Goal: Task Accomplishment & Management: Manage account settings

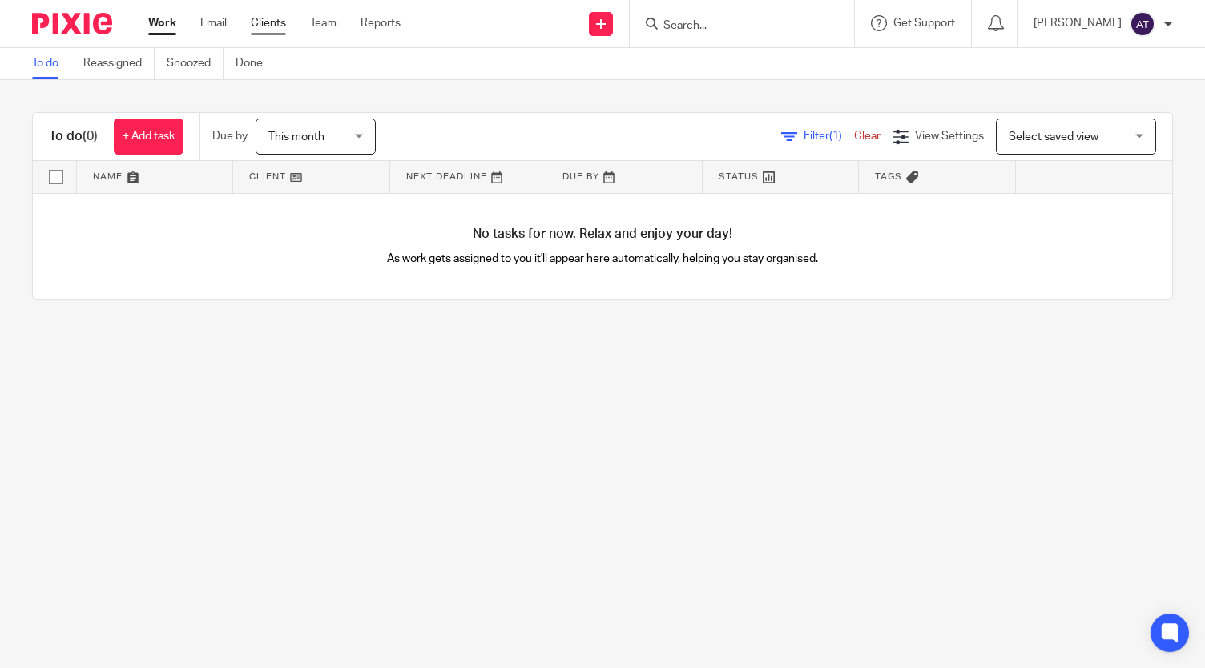
click at [272, 22] on link "Clients" at bounding box center [268, 23] width 35 height 16
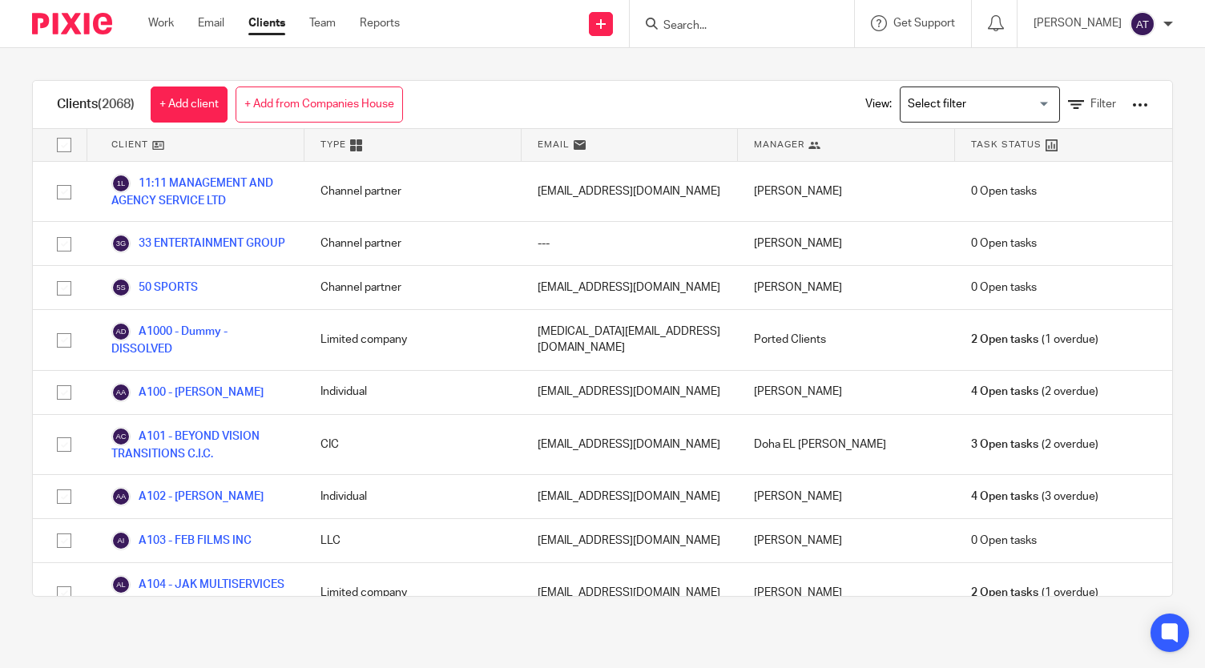
click at [718, 32] on input "Search" at bounding box center [734, 26] width 144 height 14
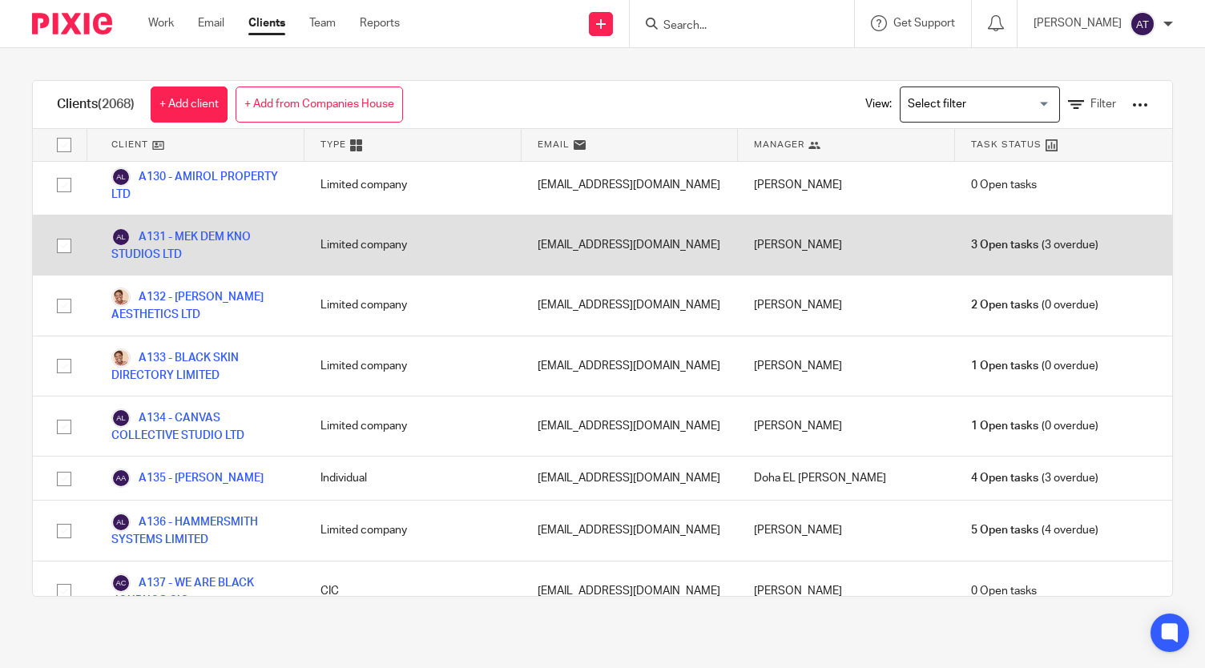
scroll to position [1522, 0]
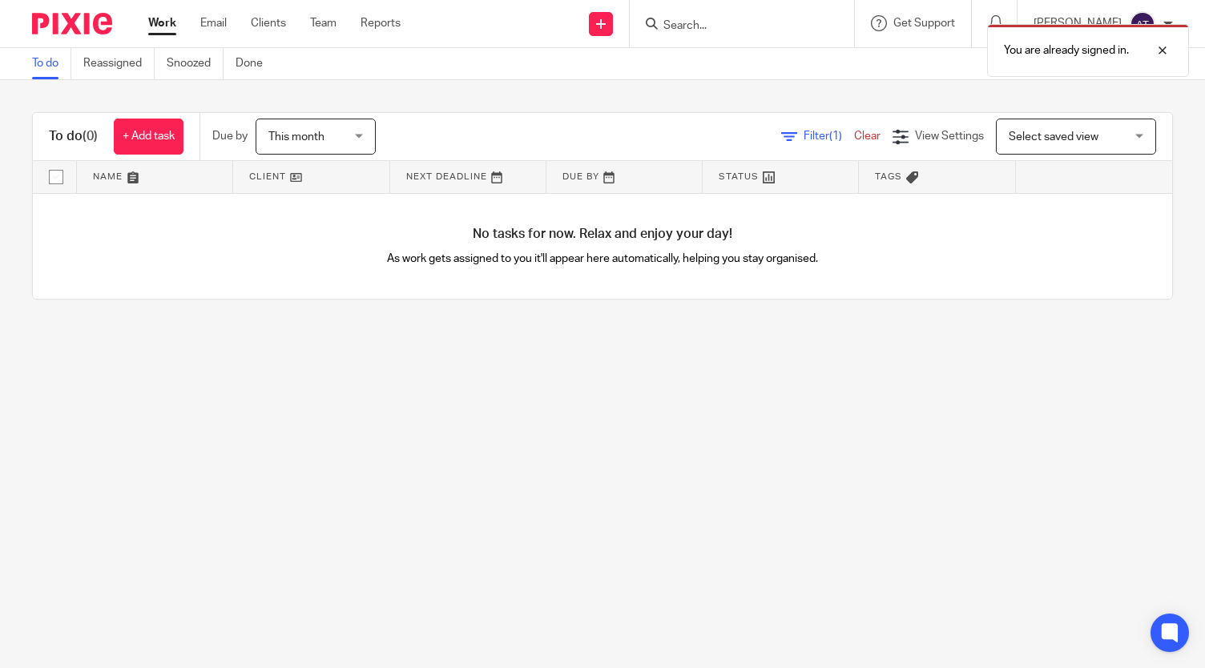
click at [722, 38] on div "You are already signed in." at bounding box center [895, 46] width 586 height 61
click at [726, 26] on div "You are already signed in." at bounding box center [895, 46] width 586 height 61
drag, startPoint x: 703, startPoint y: 23, endPoint x: 682, endPoint y: 23, distance: 20.8
click at [702, 23] on div "You are already signed in." at bounding box center [895, 46] width 586 height 61
click at [657, 23] on div "You are already signed in." at bounding box center [895, 46] width 586 height 61
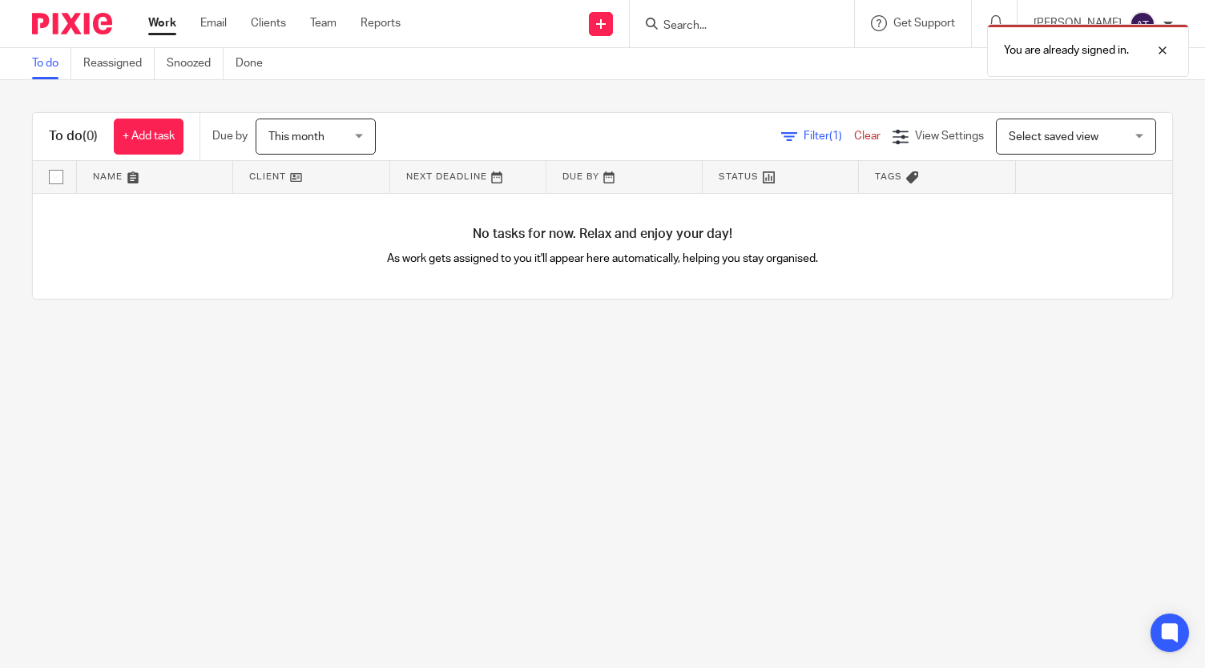
click at [668, 23] on div "You are already signed in." at bounding box center [895, 46] width 586 height 61
drag, startPoint x: 668, startPoint y: 23, endPoint x: 649, endPoint y: 25, distance: 19.3
click at [669, 23] on div "You are already signed in." at bounding box center [895, 46] width 586 height 61
click at [671, 23] on div "You are already signed in." at bounding box center [895, 46] width 586 height 61
click at [669, 26] on div "You are already signed in." at bounding box center [895, 46] width 586 height 61
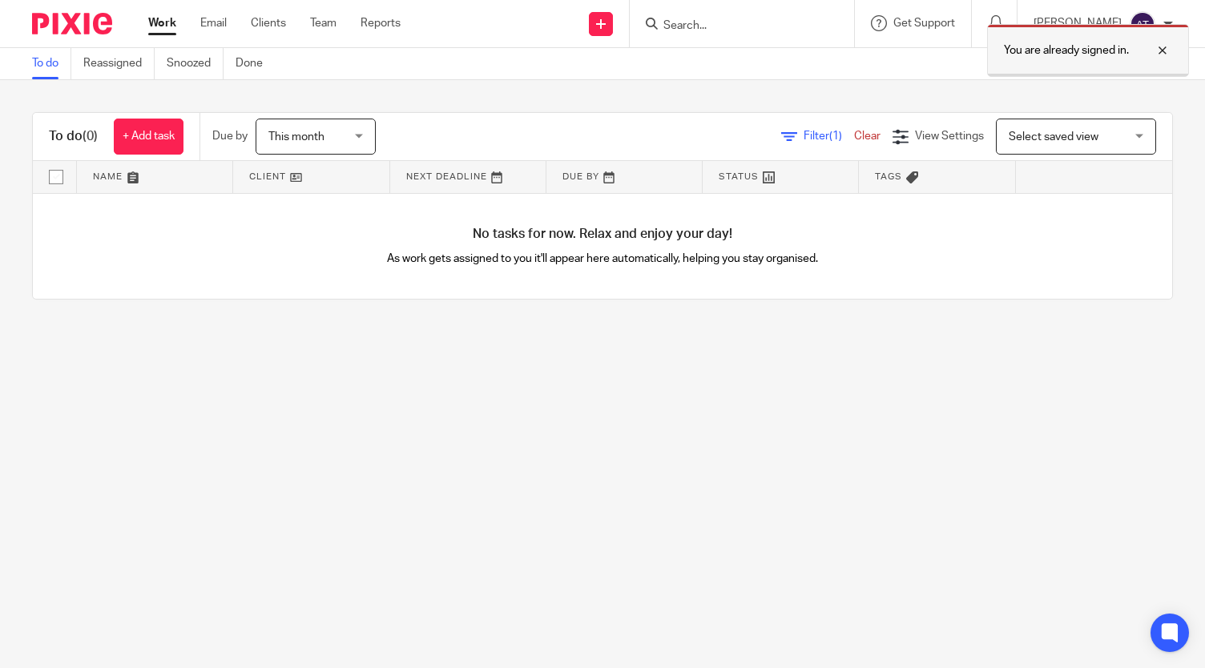
click at [1164, 49] on div at bounding box center [1150, 50] width 43 height 19
click at [731, 33] on form at bounding box center [747, 24] width 171 height 20
click at [691, 26] on input "Search" at bounding box center [734, 26] width 144 height 14
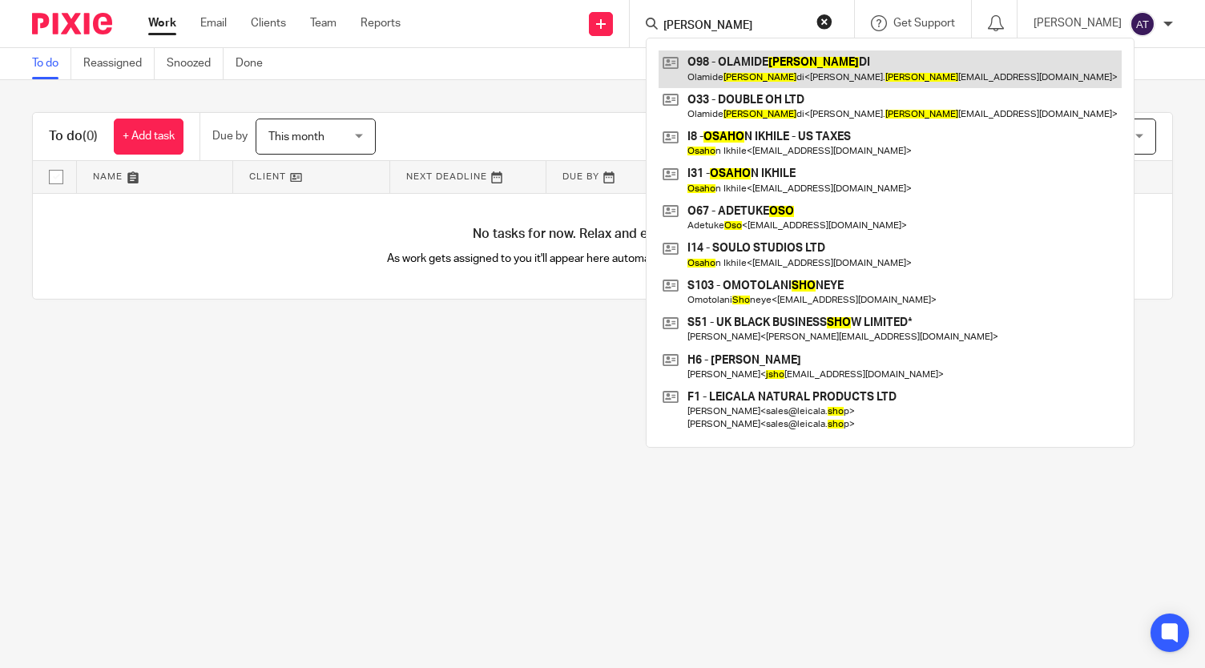
type input "osho"
click at [772, 68] on link at bounding box center [890, 68] width 463 height 37
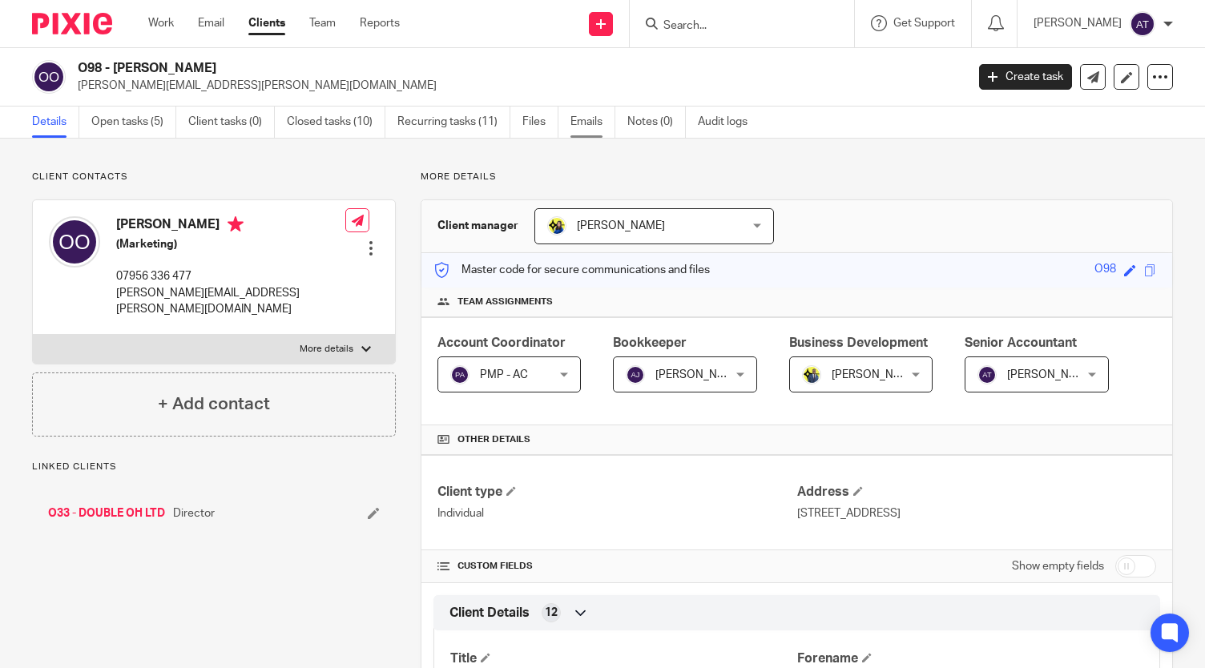
click at [585, 123] on link "Emails" at bounding box center [592, 122] width 45 height 31
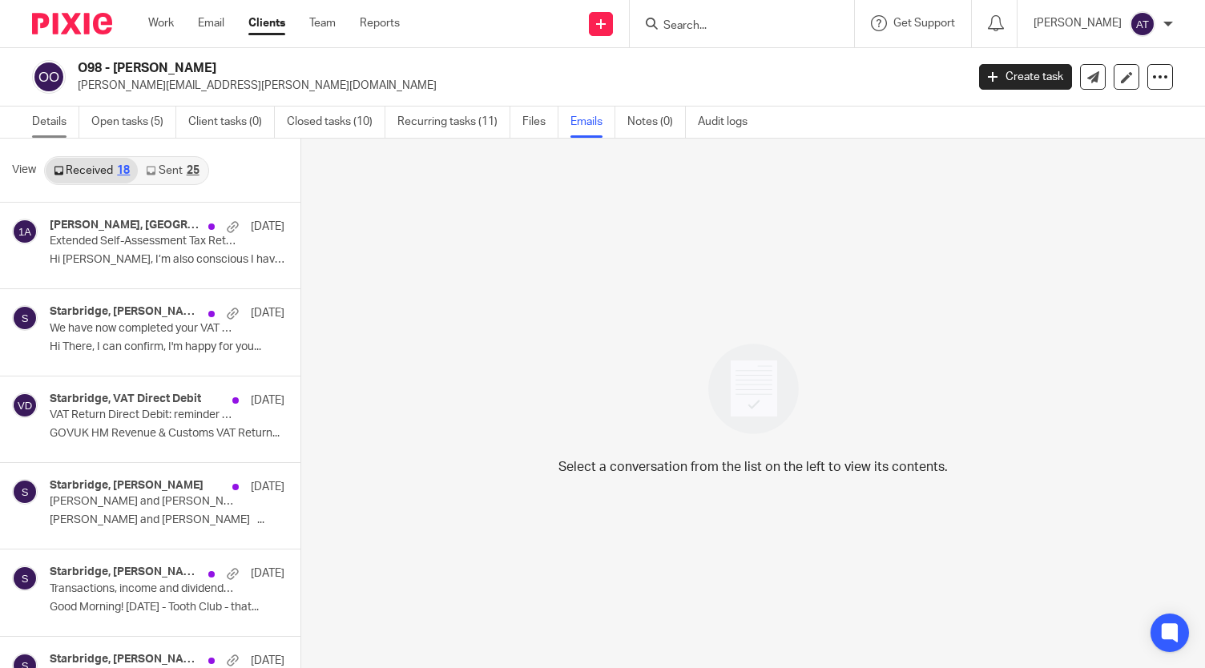
click at [64, 126] on link "Details" at bounding box center [55, 122] width 47 height 31
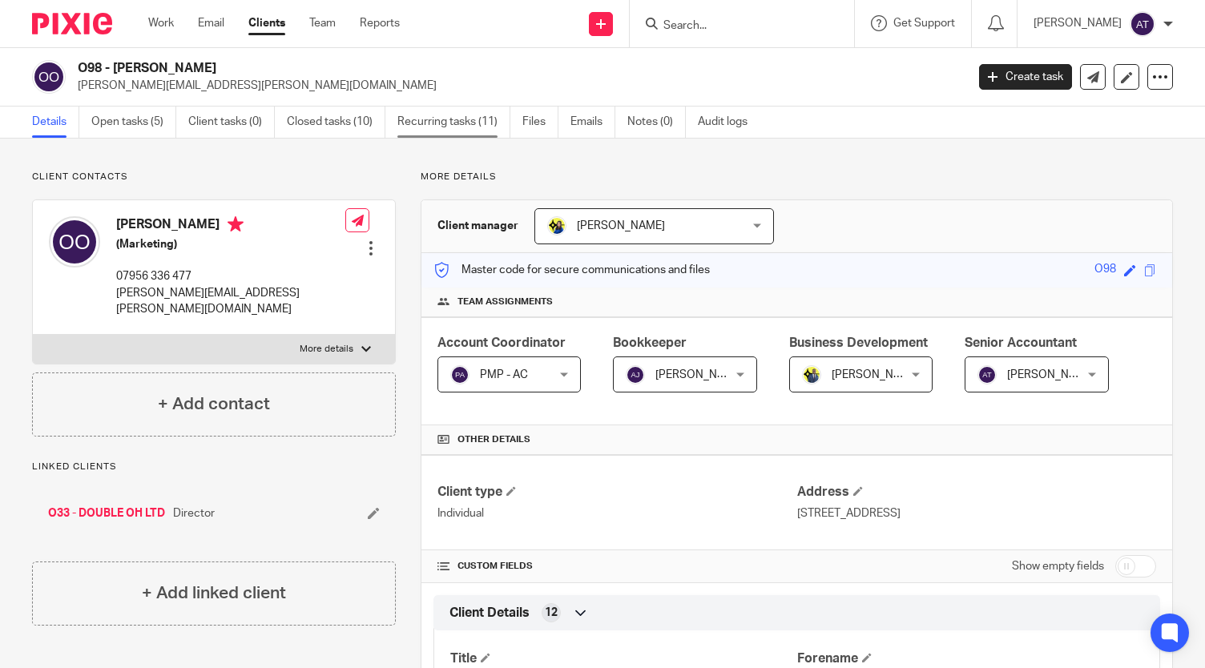
click at [447, 120] on link "Recurring tasks (11)" at bounding box center [453, 122] width 113 height 31
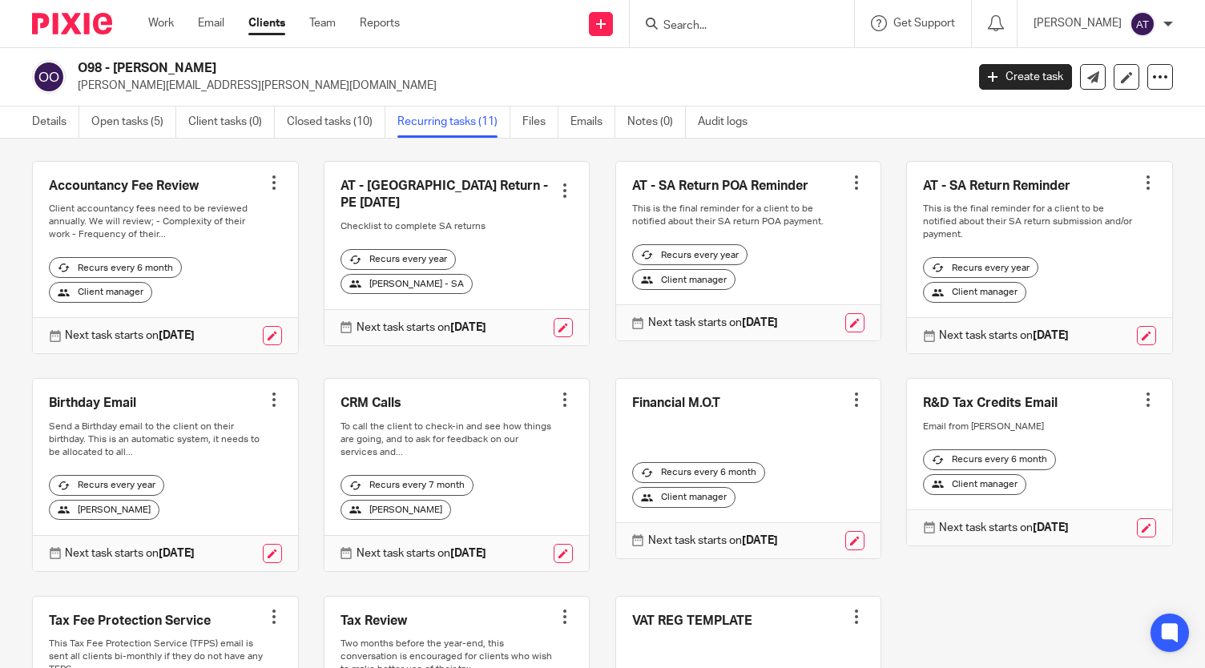
scroll to position [240, 0]
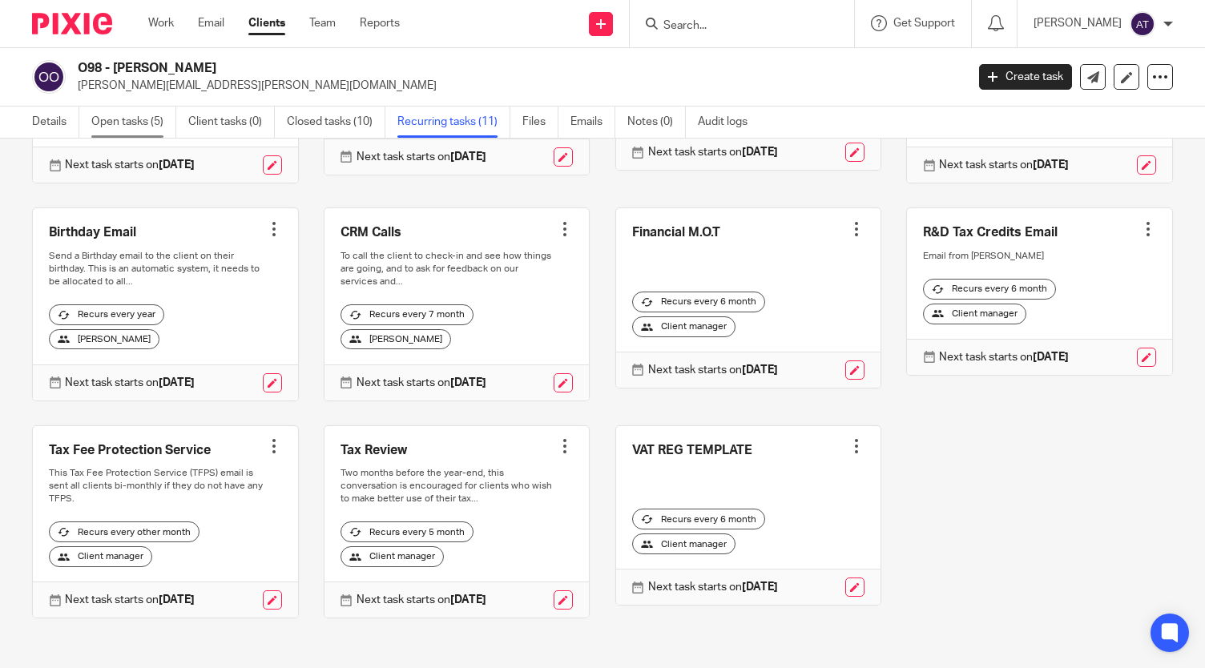
click at [123, 119] on link "Open tasks (5)" at bounding box center [133, 122] width 85 height 31
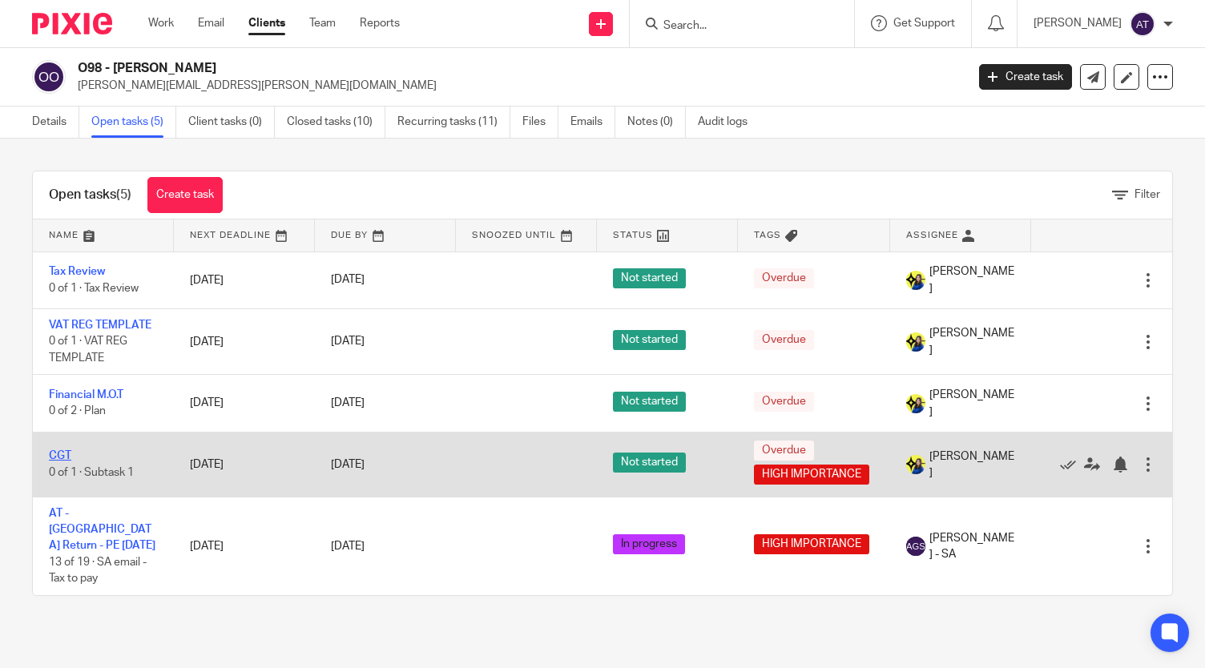
click at [60, 451] on link "CGT" at bounding box center [60, 455] width 22 height 11
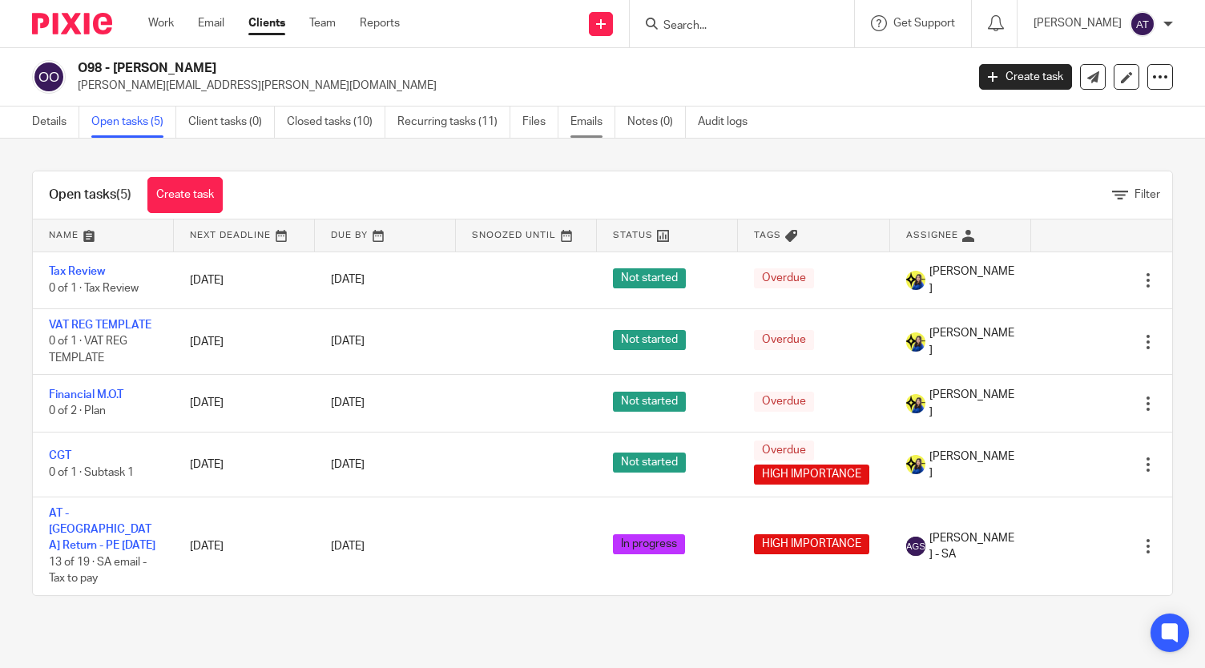
click at [604, 124] on link "Emails" at bounding box center [592, 122] width 45 height 31
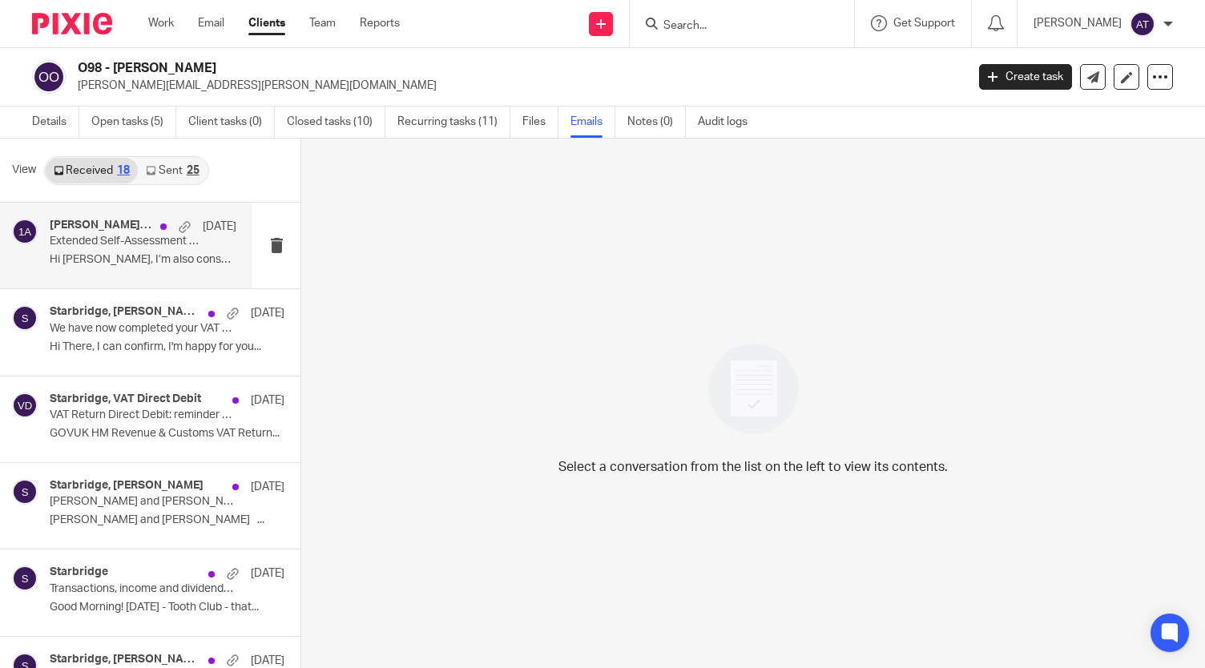
click at [117, 234] on div "Ollie Oshodi, Starbridge, 1st Class Accounts 24 Sep" at bounding box center [143, 227] width 187 height 16
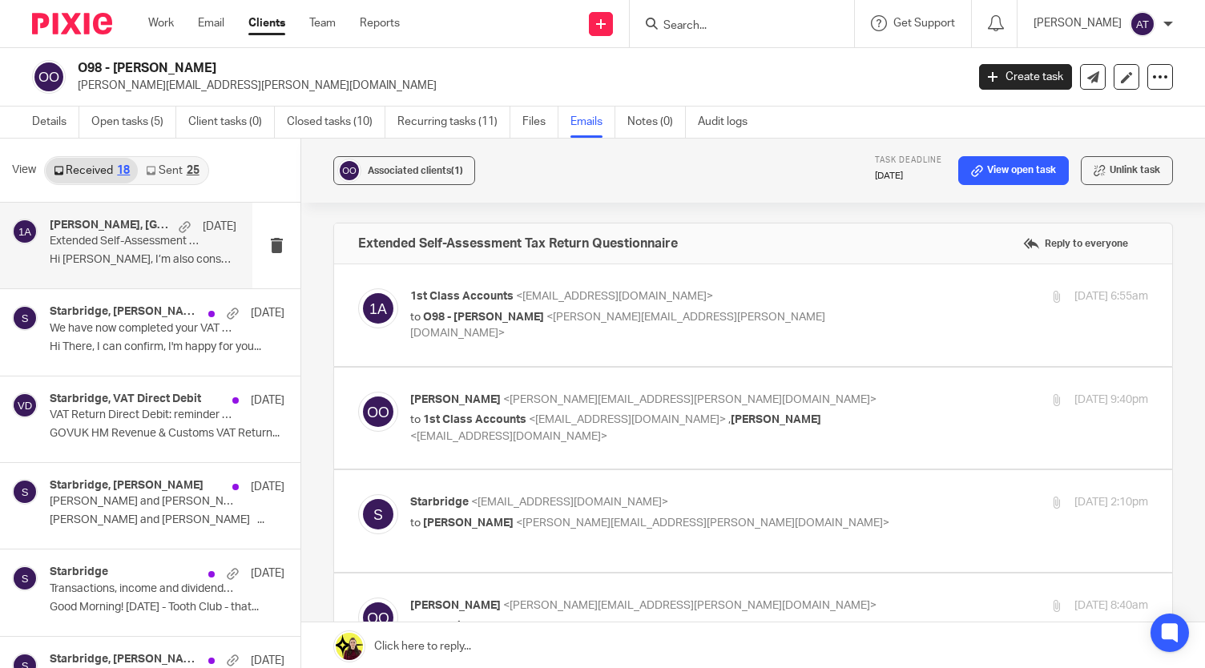
click at [15, 171] on span "View" at bounding box center [24, 170] width 24 height 17
click at [179, 167] on link "Sent 25" at bounding box center [172, 171] width 69 height 26
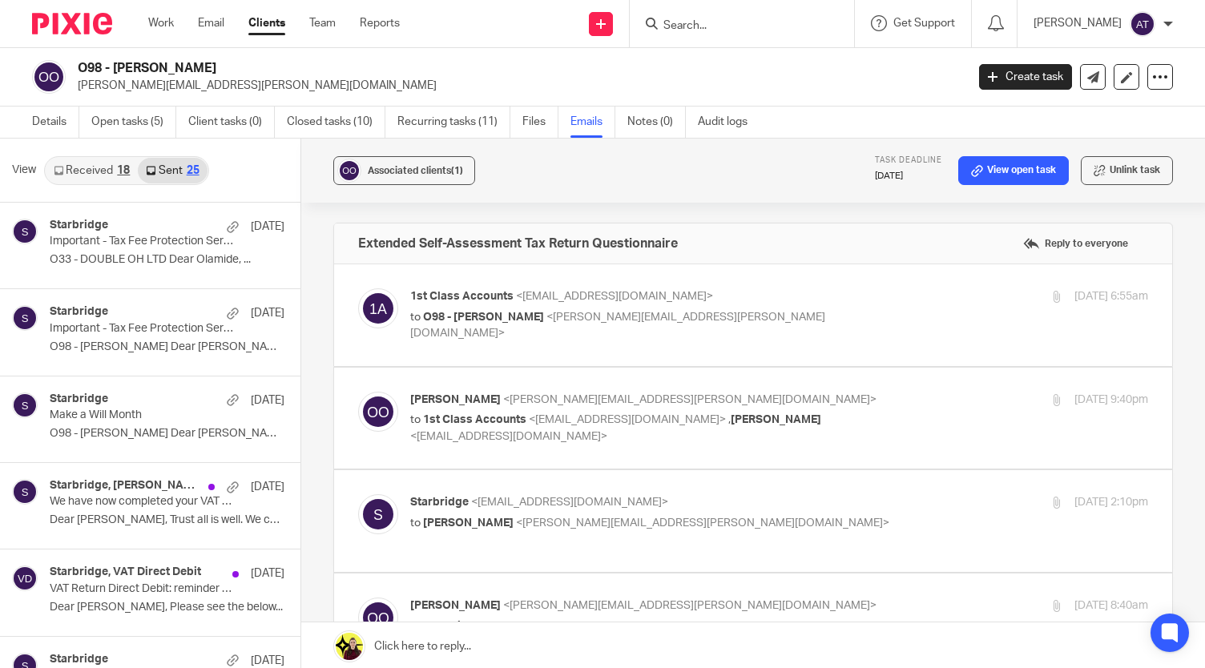
scroll to position [2, 0]
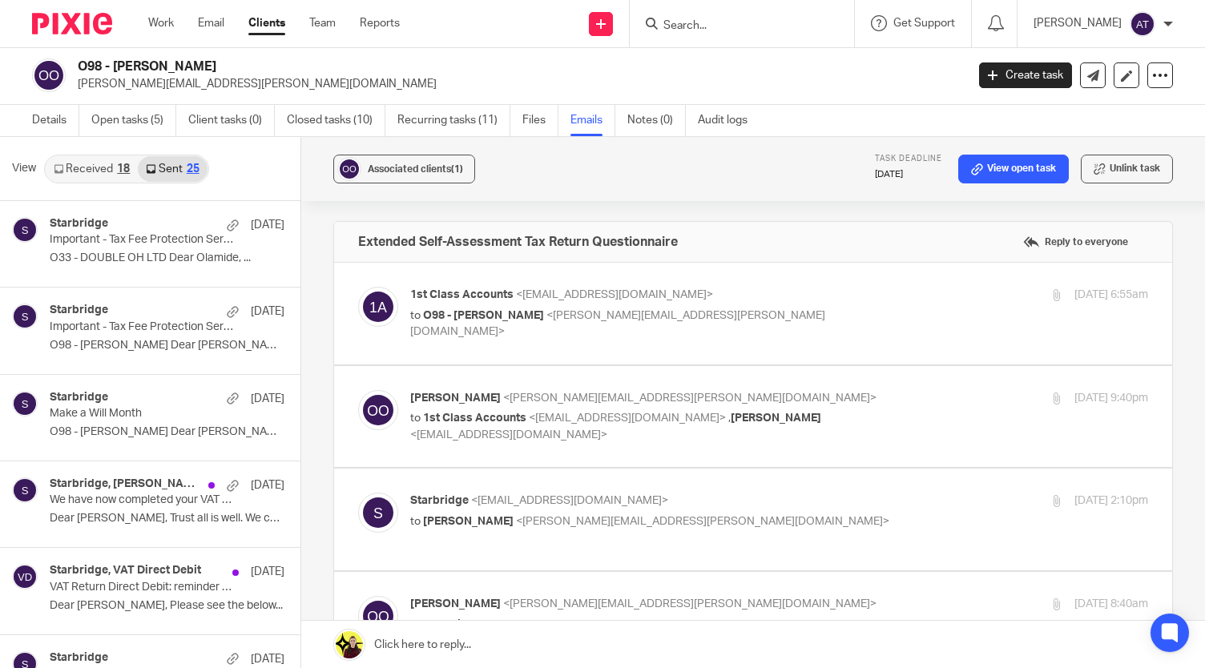
click at [83, 166] on link "Received 18" at bounding box center [92, 169] width 92 height 26
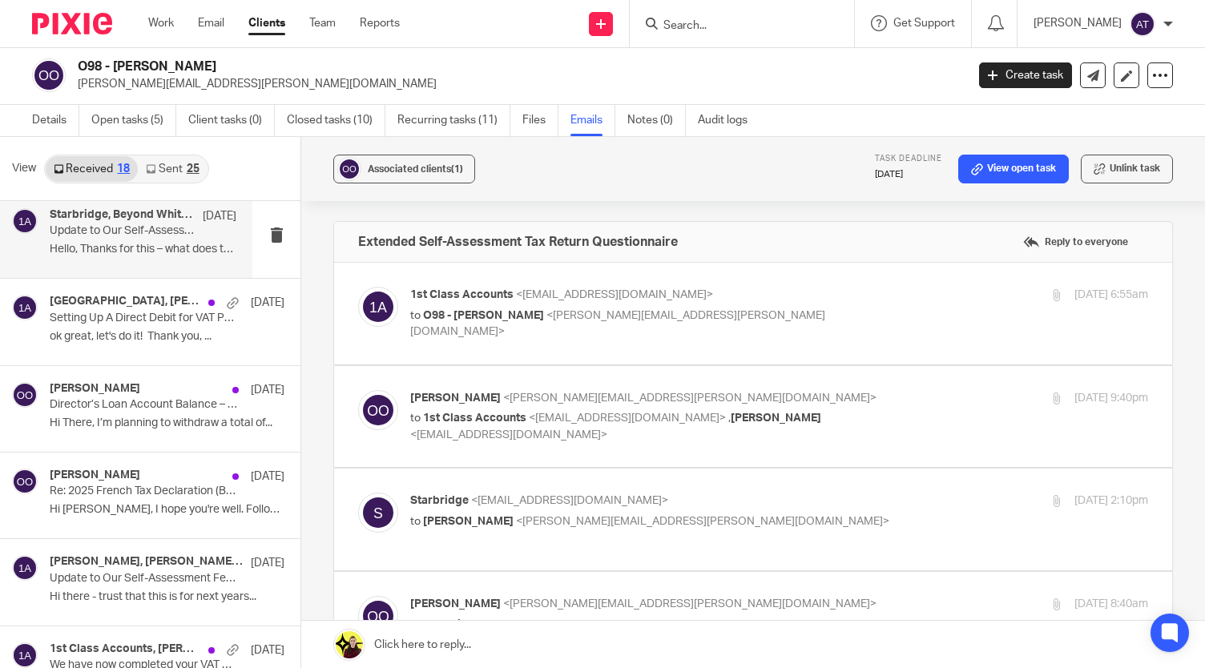
scroll to position [721, 0]
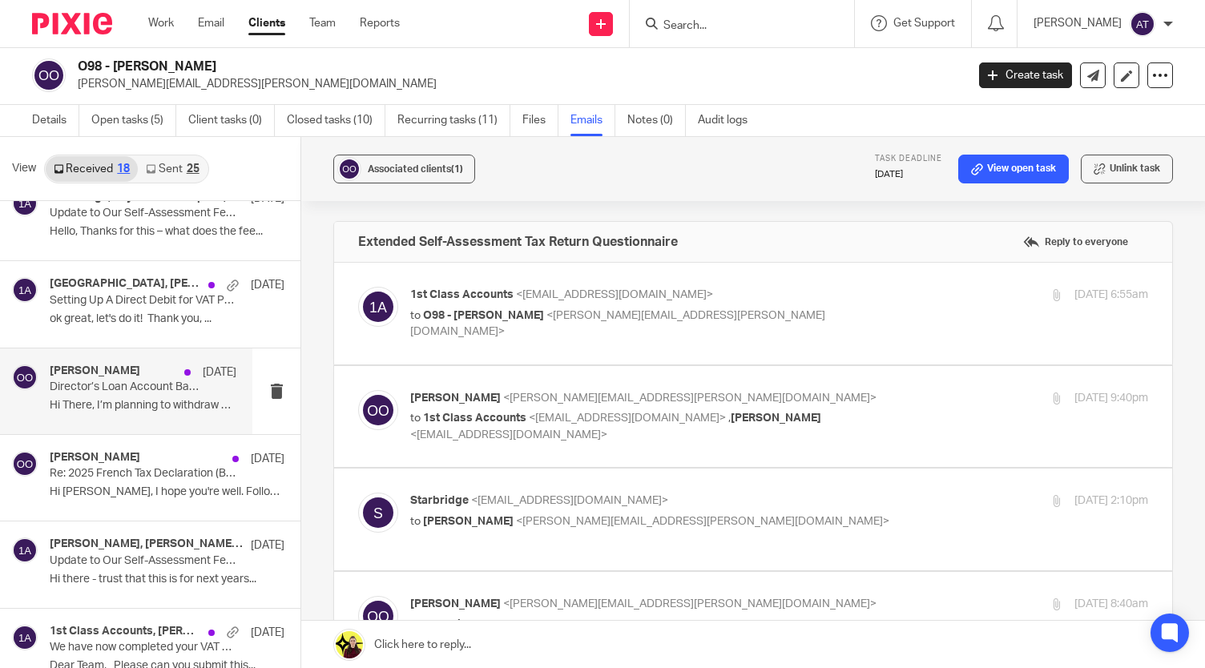
click at [175, 400] on p "Hi There, I’m planning to withdraw a total of..." at bounding box center [143, 406] width 187 height 14
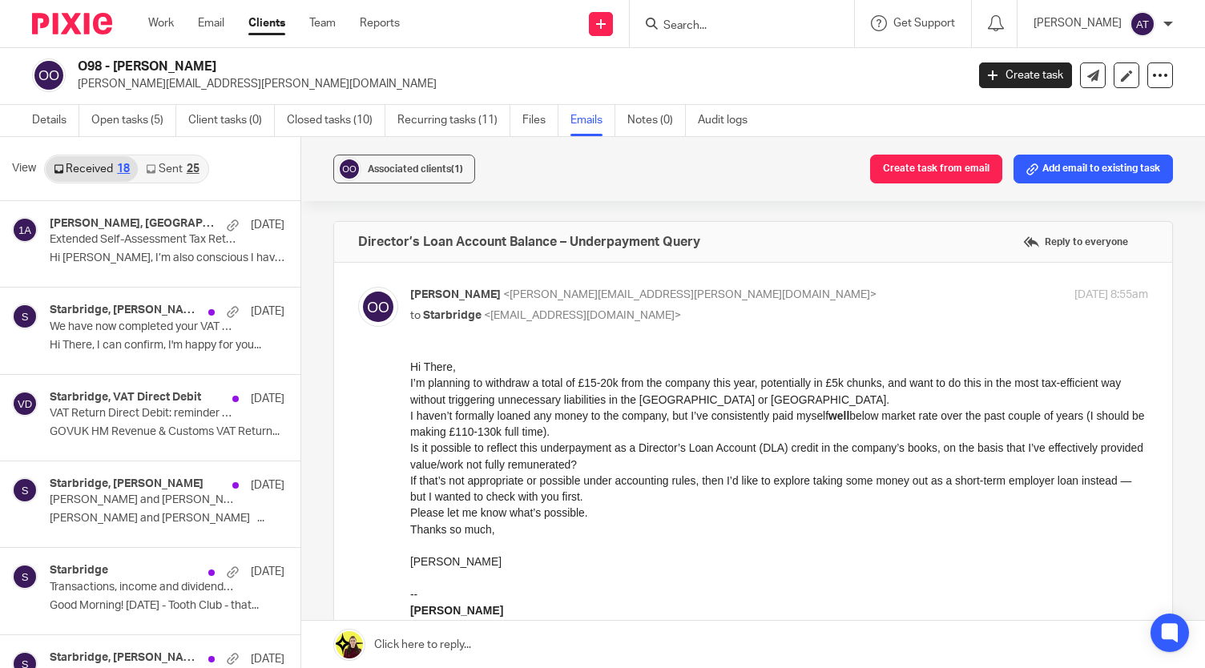
scroll to position [0, 0]
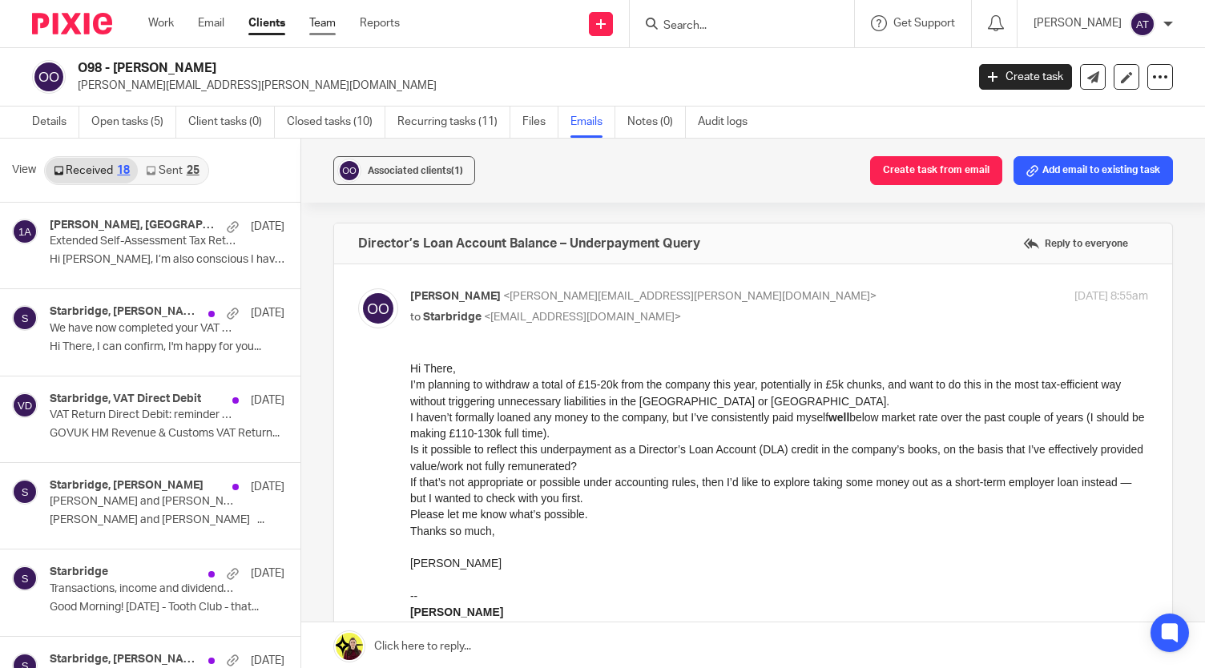
click at [328, 18] on link "Team" at bounding box center [322, 23] width 26 height 16
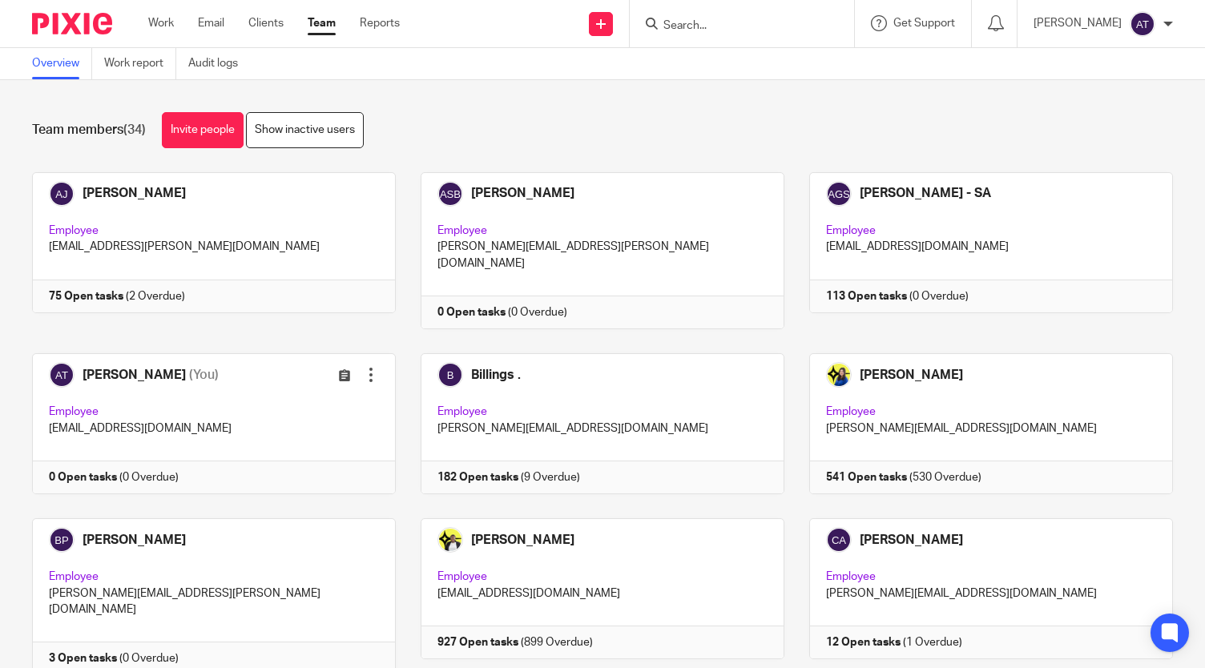
click at [215, 28] on link "Email" at bounding box center [211, 23] width 26 height 16
